Goal: Task Accomplishment & Management: Manage account settings

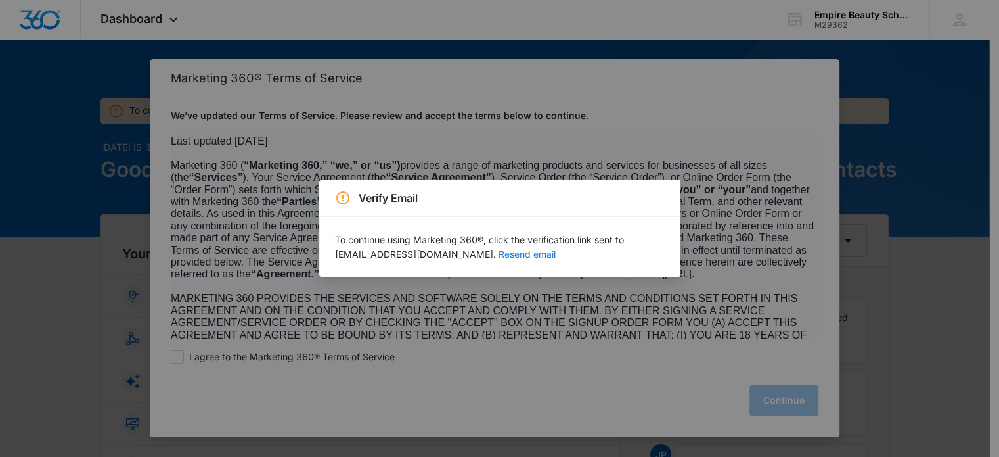
click at [536, 256] on button "Resend email" at bounding box center [527, 254] width 57 height 9
click at [428, 357] on div "Verify Email To continue using Marketing 360®, click the verification link sent…" at bounding box center [499, 228] width 999 height 457
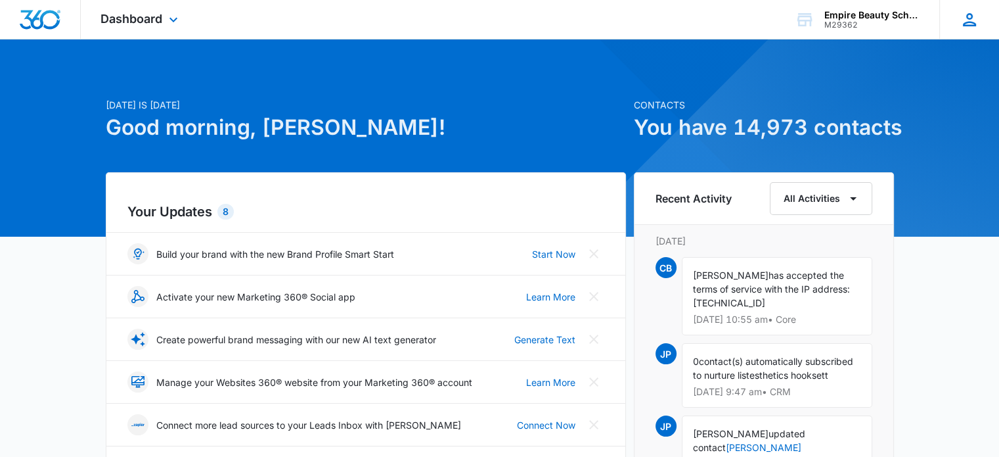
click at [970, 18] on icon at bounding box center [969, 19] width 13 height 13
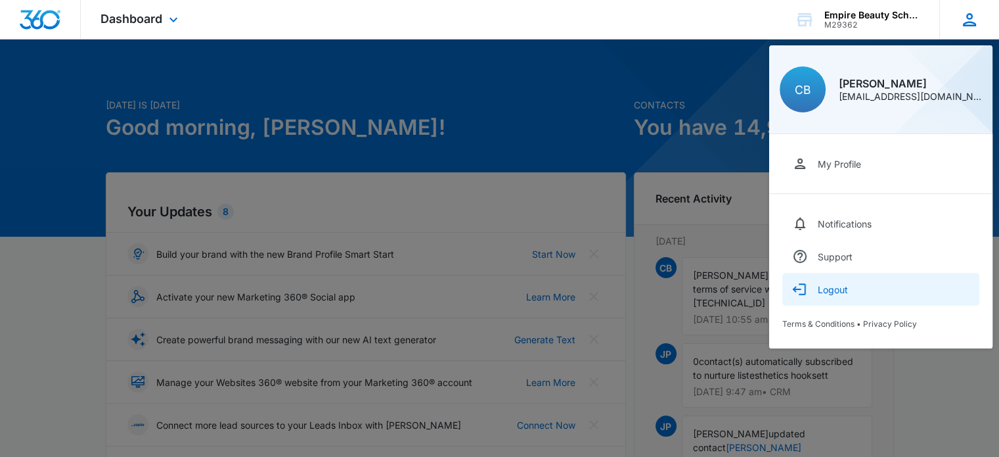
click at [825, 288] on div "Logout" at bounding box center [833, 289] width 30 height 11
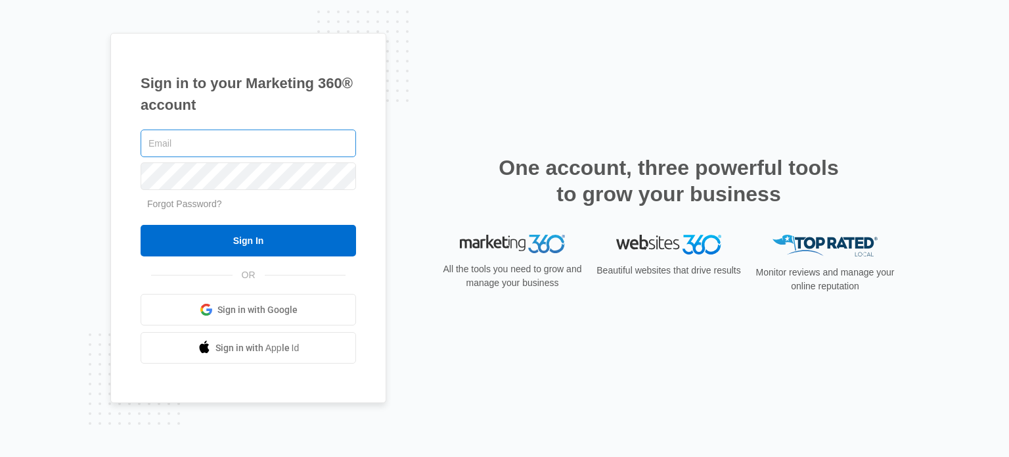
click at [226, 139] on input "text" at bounding box center [249, 143] width 216 height 28
type input "[EMAIL_ADDRESS][DOMAIN_NAME]"
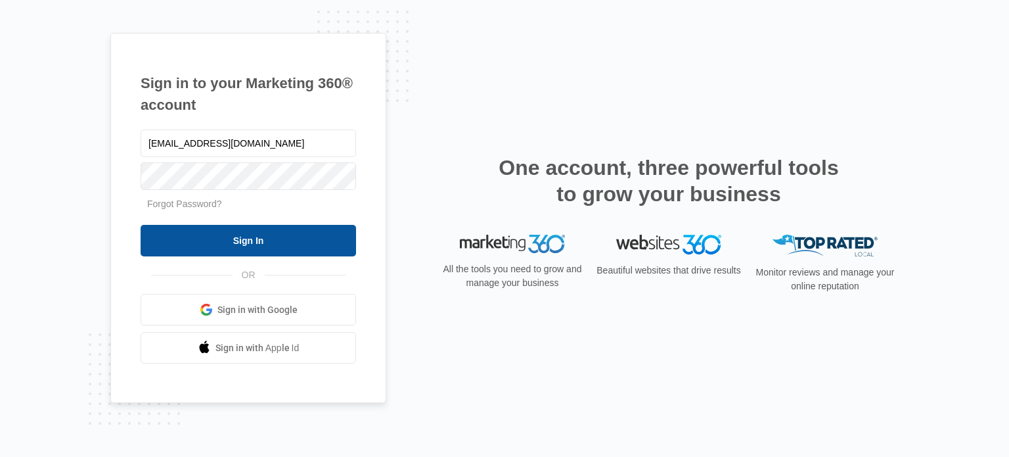
click at [230, 233] on input "Sign In" at bounding box center [249, 241] width 216 height 32
